Goal: Check status: Check status

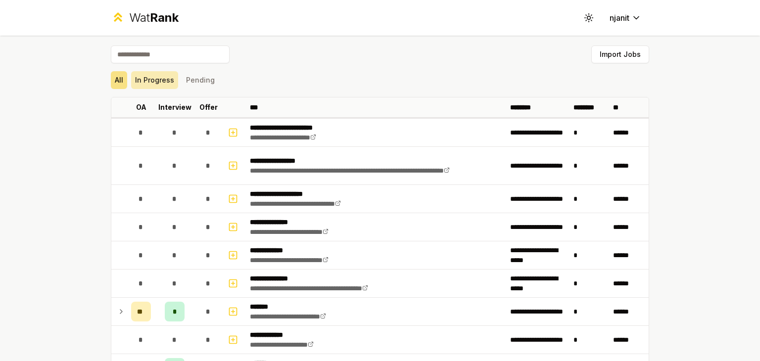
click at [154, 80] on button "In Progress" at bounding box center [154, 80] width 47 height 18
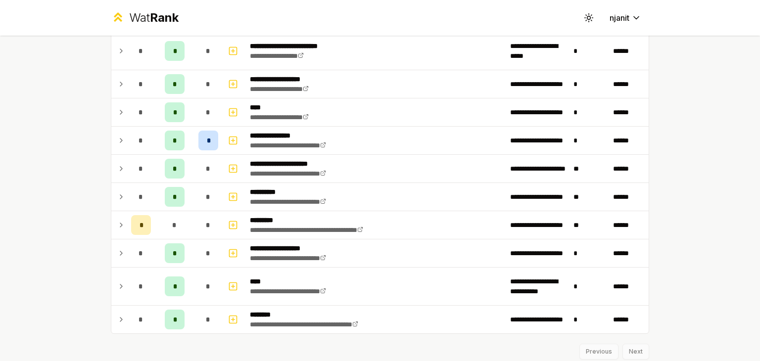
scroll to position [382, 0]
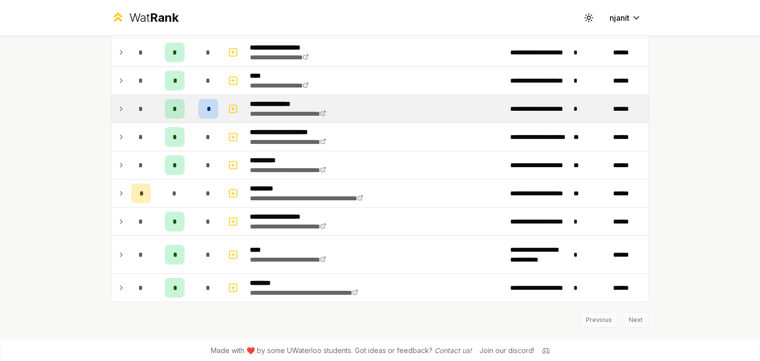
click at [207, 110] on div "*" at bounding box center [208, 109] width 20 height 20
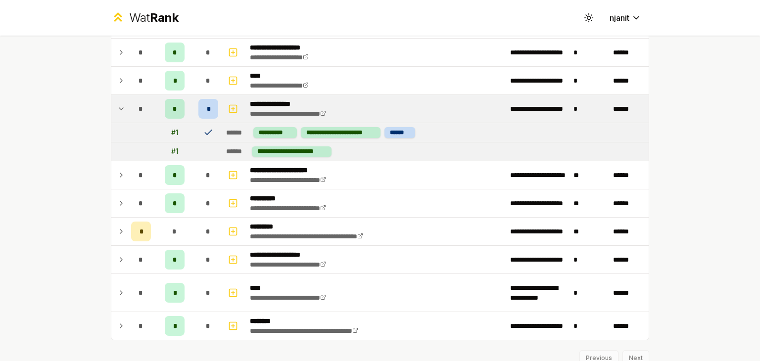
click at [206, 130] on icon at bounding box center [208, 132] width 6 height 4
click at [207, 108] on span "*" at bounding box center [208, 109] width 3 height 10
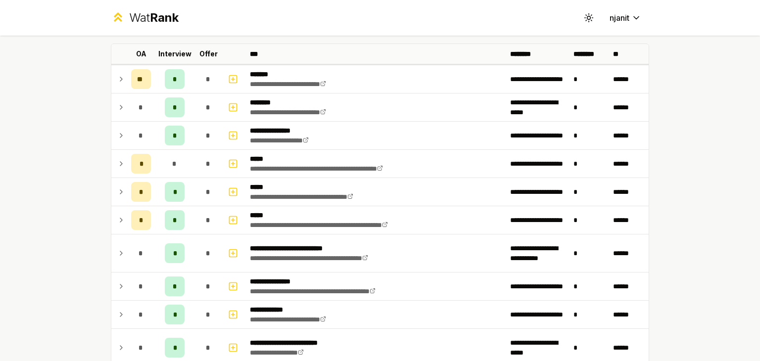
scroll to position [53, 0]
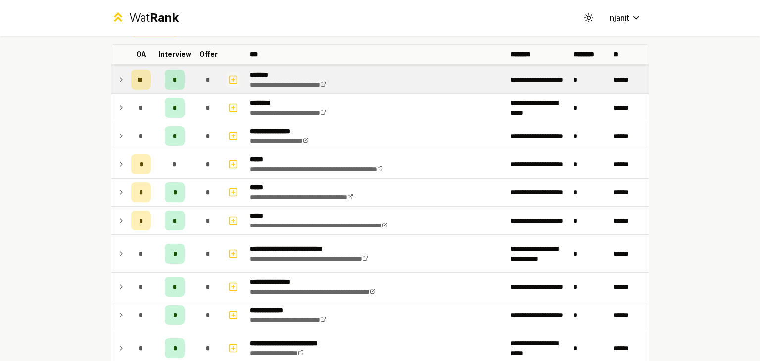
click at [231, 80] on icon "button" at bounding box center [233, 80] width 10 height 12
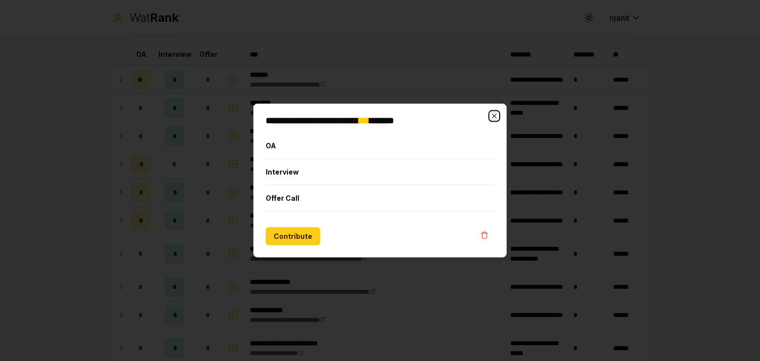
click at [491, 117] on icon "button" at bounding box center [494, 116] width 8 height 8
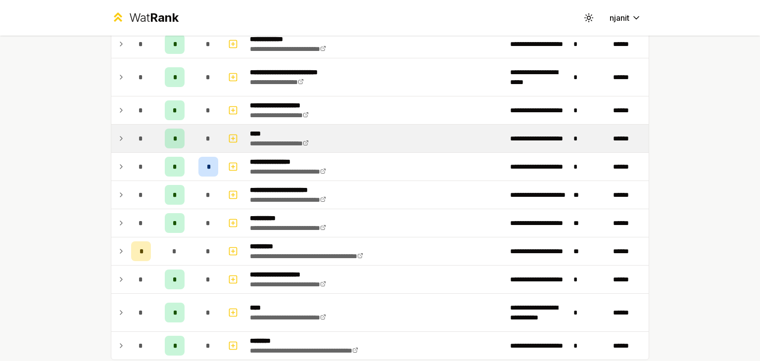
scroll to position [382, 0]
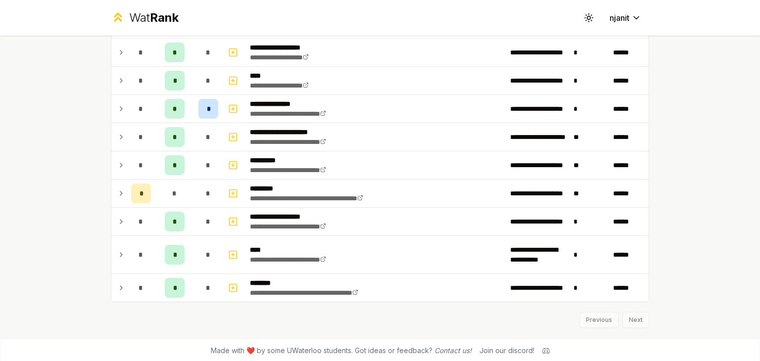
click at [633, 324] on div "Previous Next" at bounding box center [380, 315] width 538 height 26
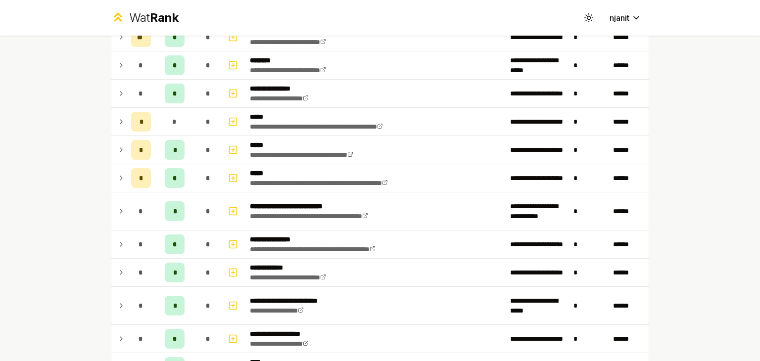
scroll to position [0, 0]
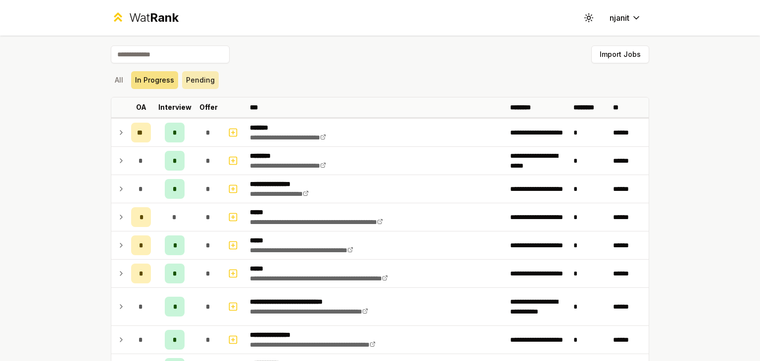
click at [189, 73] on button "Pending" at bounding box center [200, 80] width 37 height 18
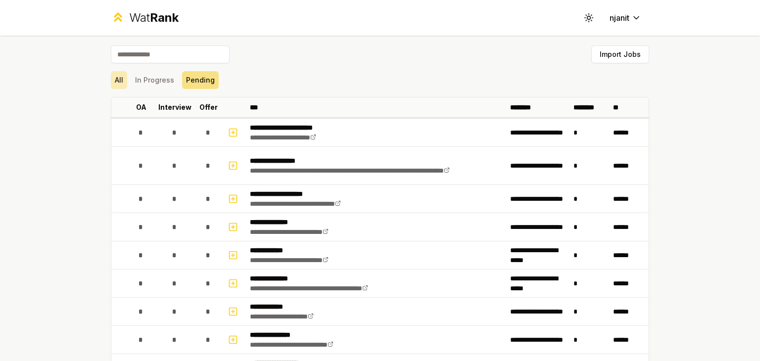
click at [121, 77] on button "All" at bounding box center [119, 80] width 16 height 18
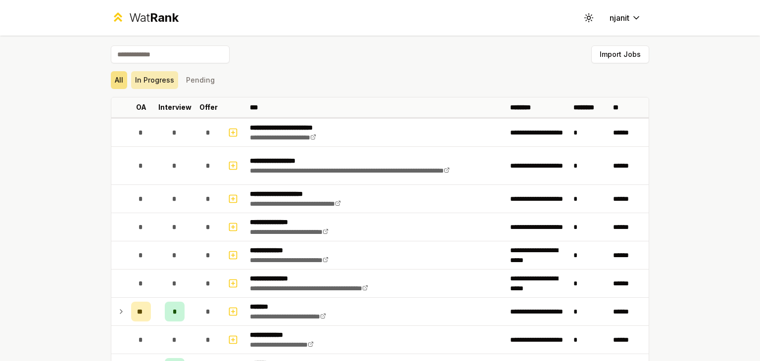
click at [137, 81] on button "In Progress" at bounding box center [154, 80] width 47 height 18
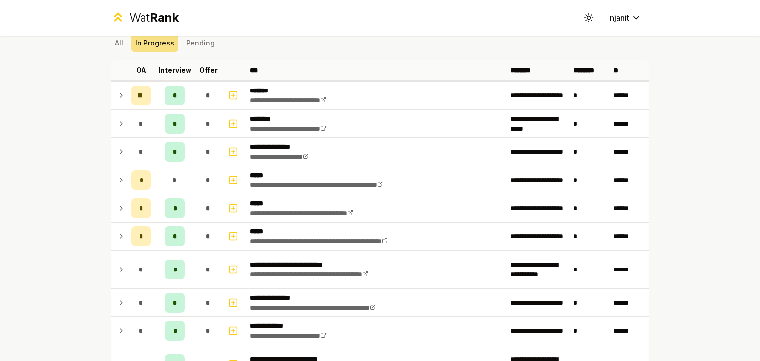
scroll to position [36, 0]
